Goal: Task Accomplishment & Management: Manage account settings

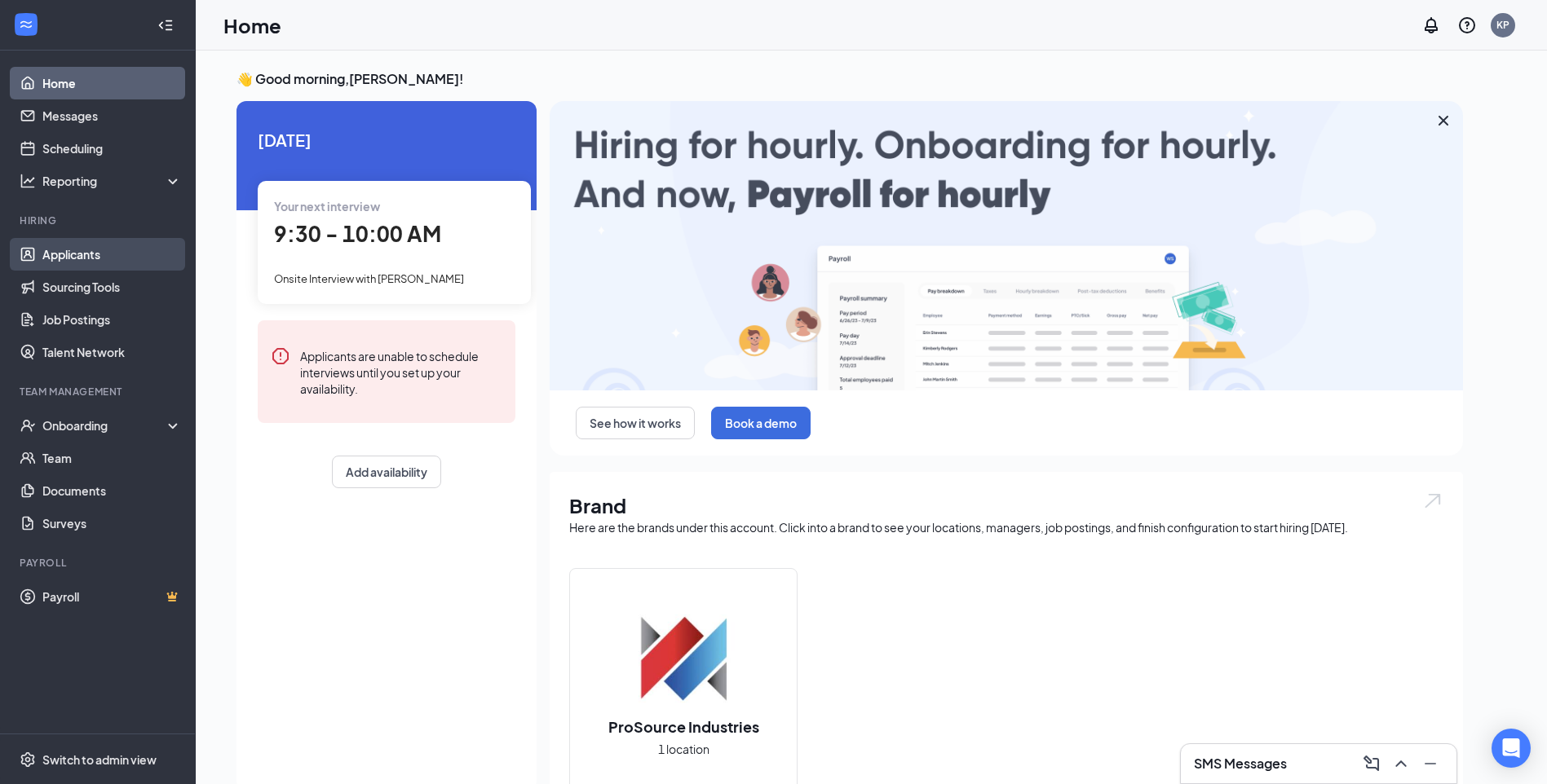
click at [95, 260] on link "Applicants" at bounding box center [111, 254] width 139 height 32
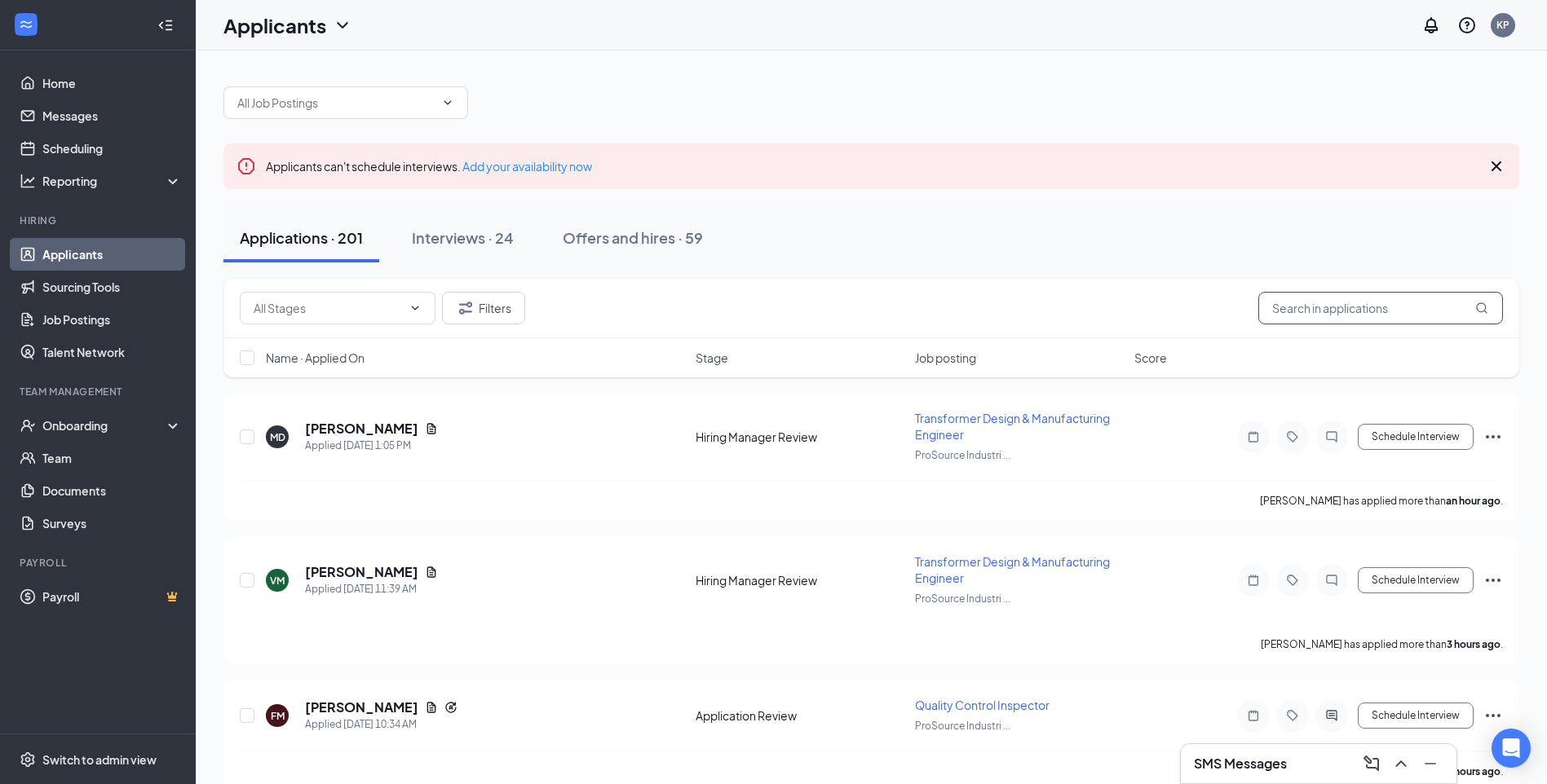
click at [1314, 315] on input "text" at bounding box center [1381, 308] width 244 height 32
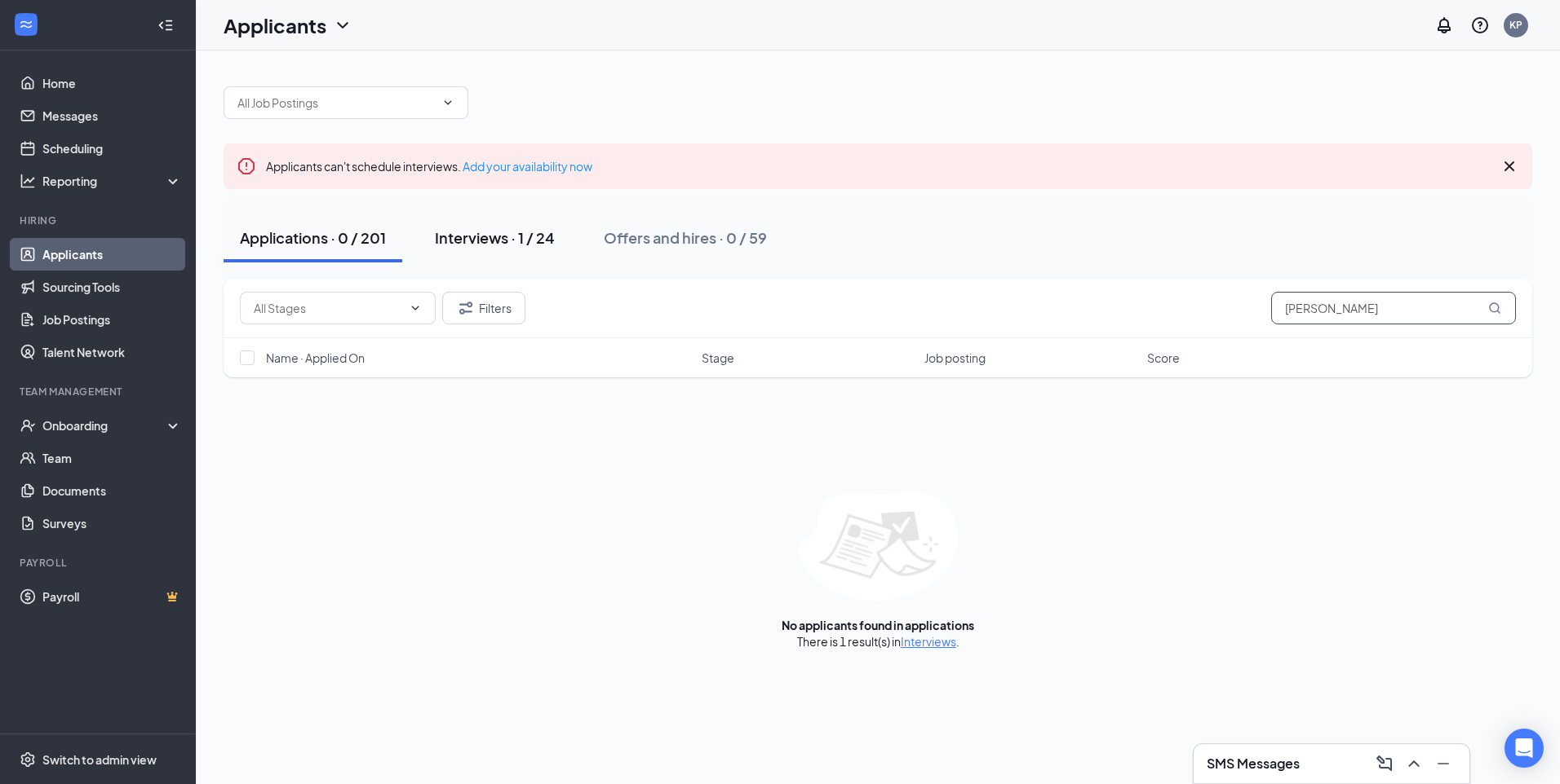
type input "[PERSON_NAME]"
click at [471, 236] on div "Interviews · 1 / 24" at bounding box center [494, 237] width 120 height 21
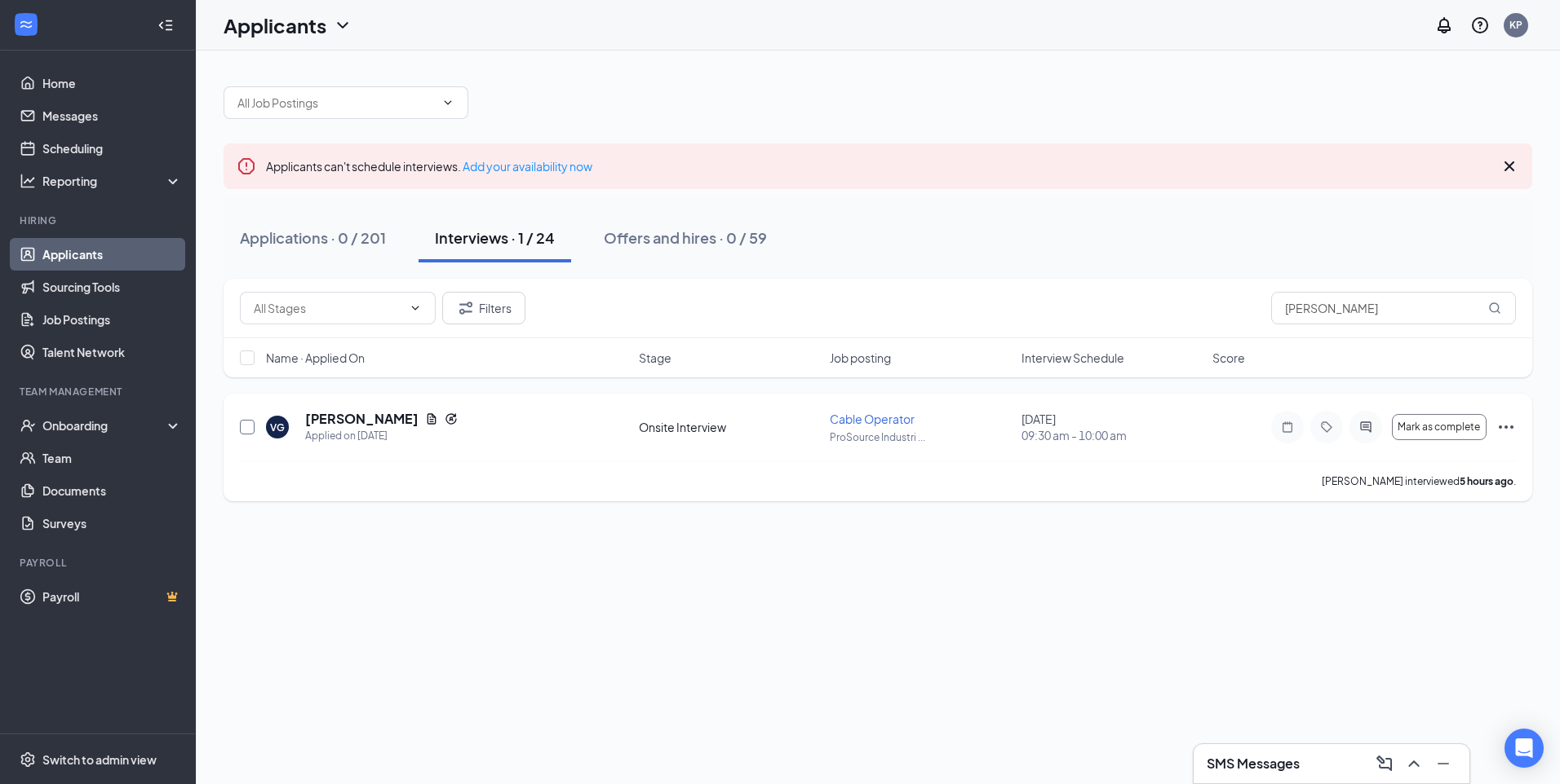
click at [241, 424] on input "checkbox" at bounding box center [247, 427] width 14 height 14
checkbox input "true"
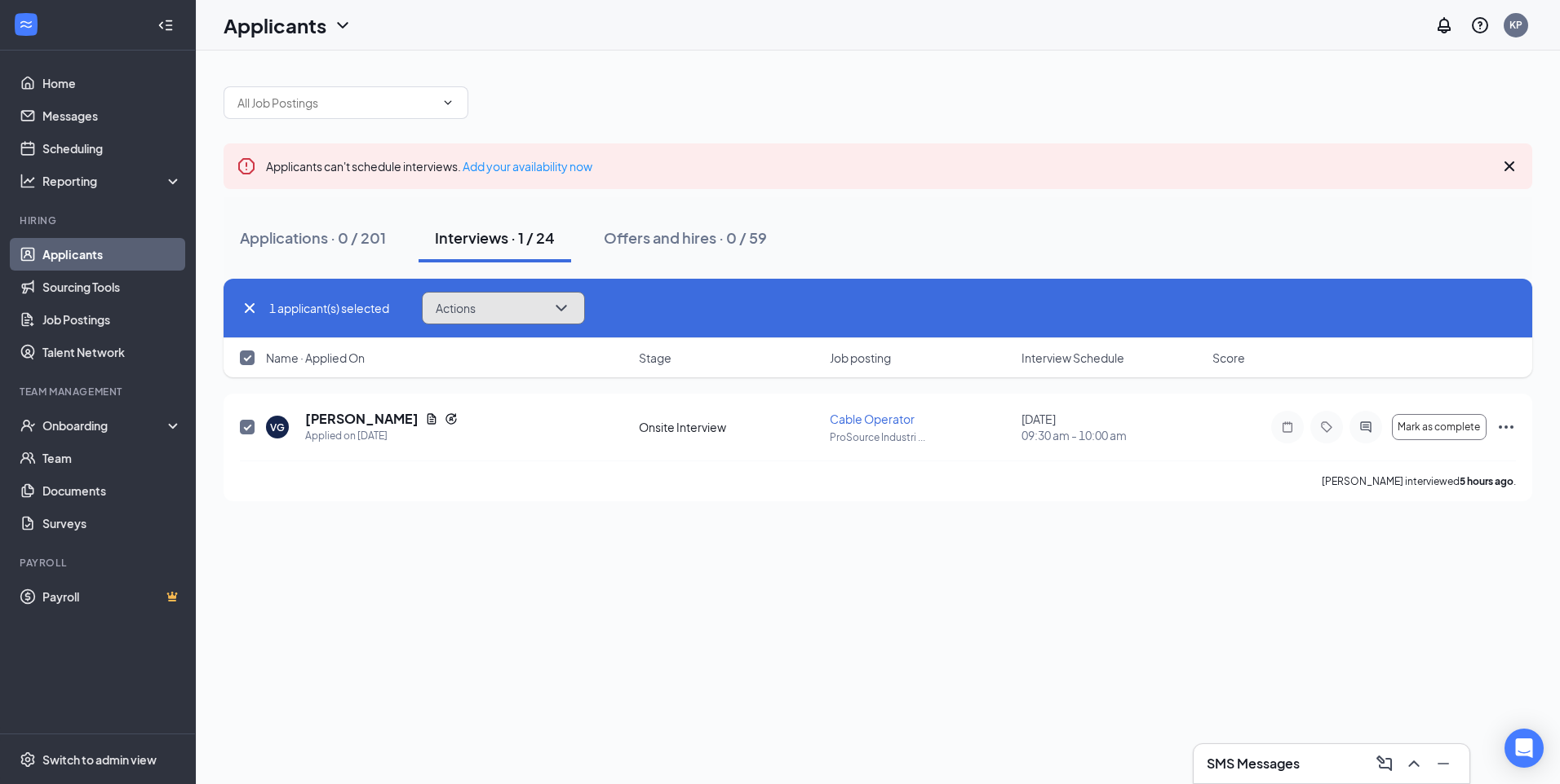
click at [456, 313] on span "Actions" at bounding box center [456, 308] width 40 height 12
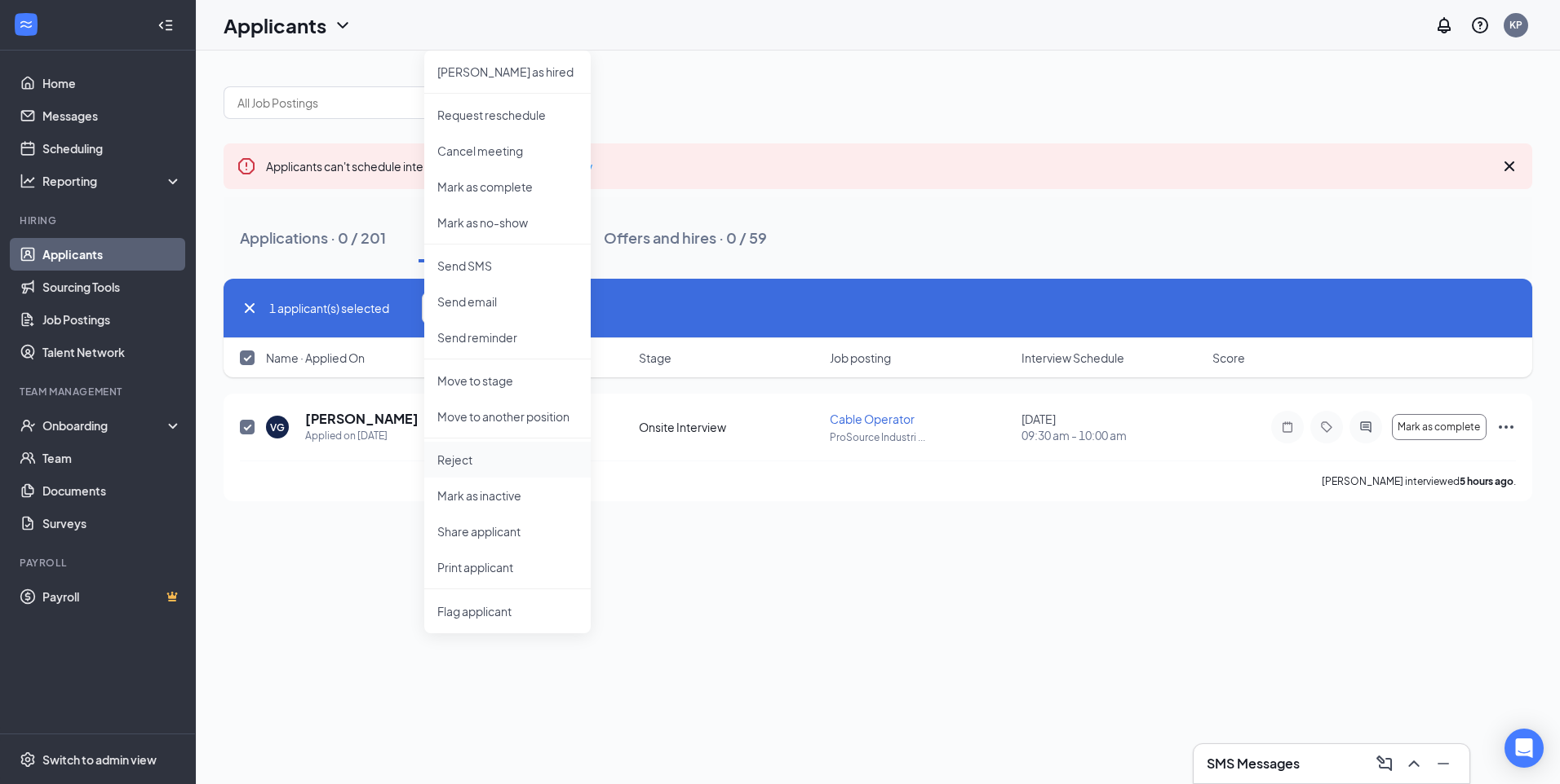
click at [492, 464] on p "Reject" at bounding box center [508, 460] width 140 height 16
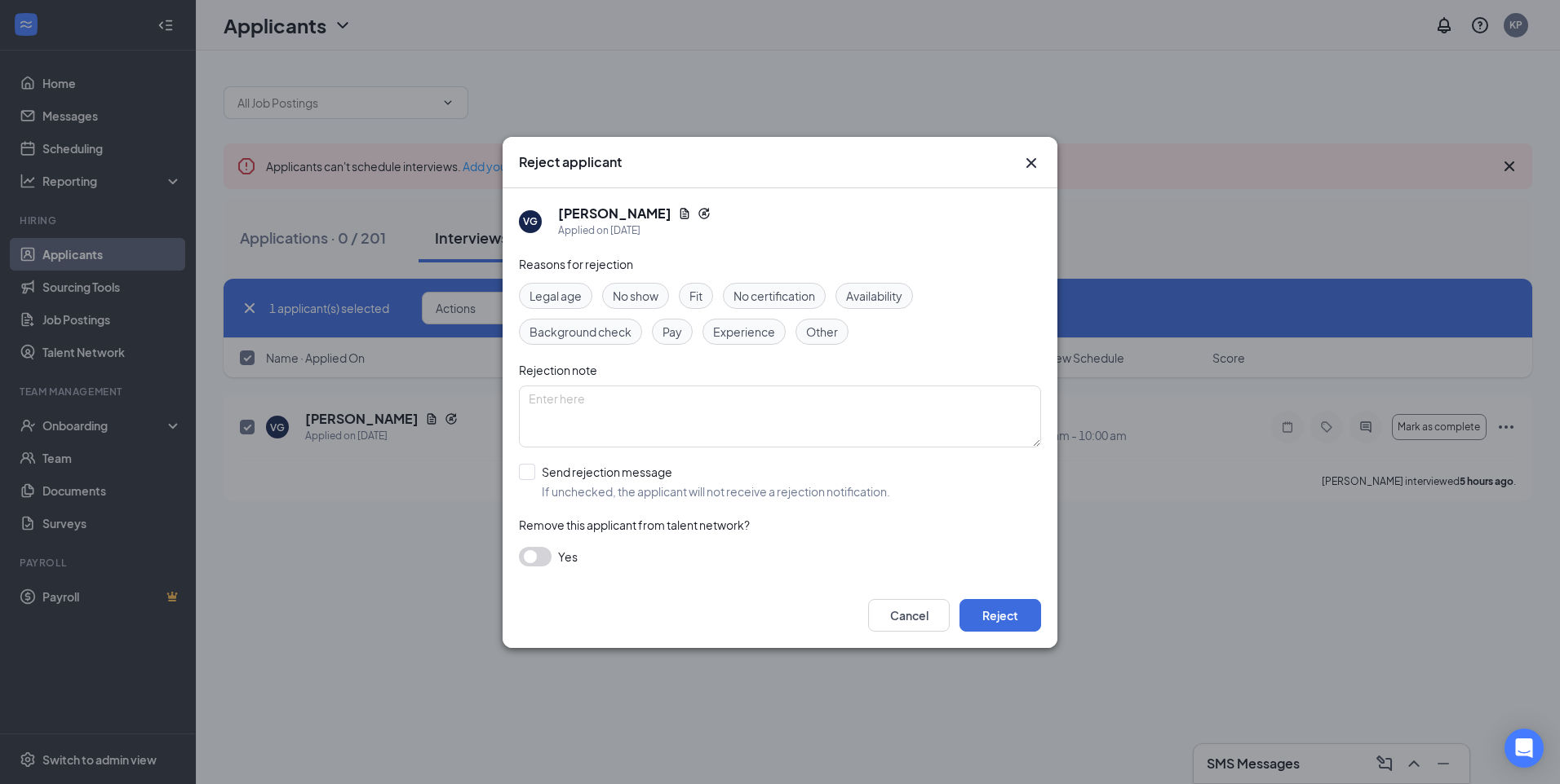
click at [760, 335] on span "Experience" at bounding box center [743, 332] width 62 height 18
click at [715, 295] on div "Legal age No show Fit No certification Availability Background check Pay Experi…" at bounding box center [779, 313] width 522 height 62
click at [705, 295] on div "Fit" at bounding box center [696, 295] width 34 height 26
click at [723, 417] on textarea at bounding box center [779, 416] width 522 height 62
type textarea "Scored 1 Overall - cannot handle the work."
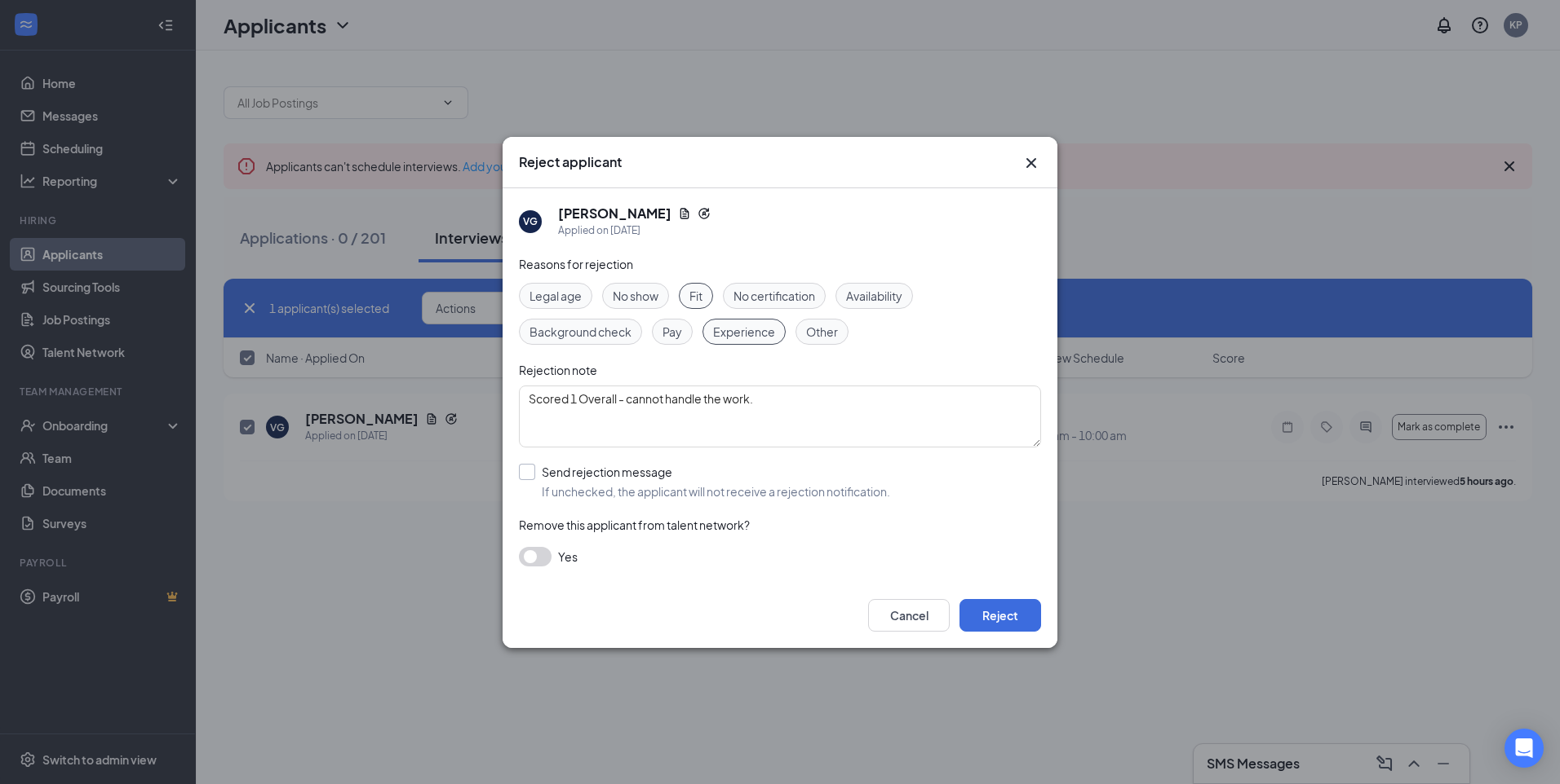
click at [605, 483] on input "Send rejection message If unchecked, the applicant will not receive a rejection…" at bounding box center [704, 482] width 371 height 36
checkbox input "true"
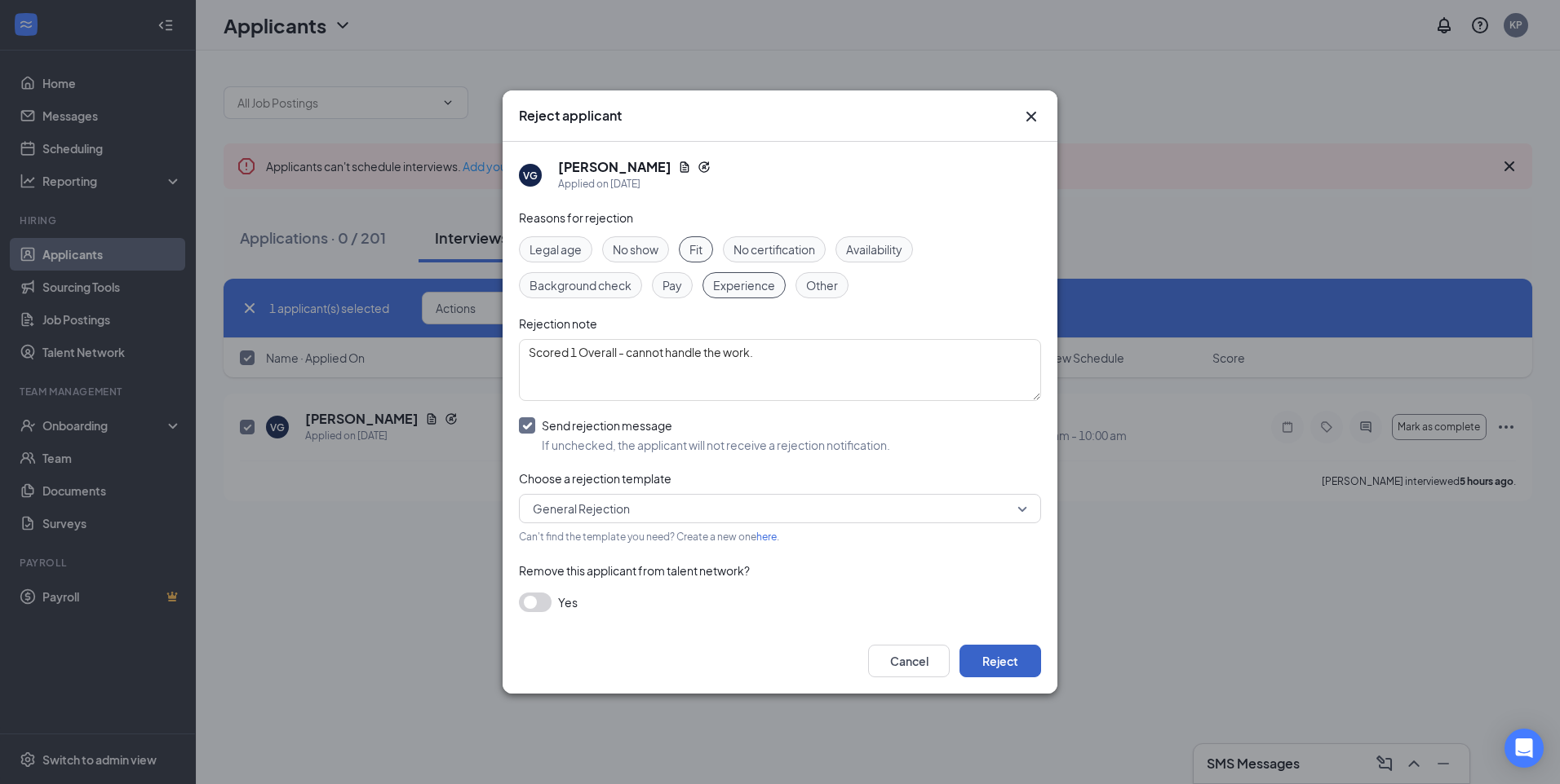
click at [988, 665] on button "Reject" at bounding box center [1000, 661] width 82 height 32
